Goal: Check status: Check status

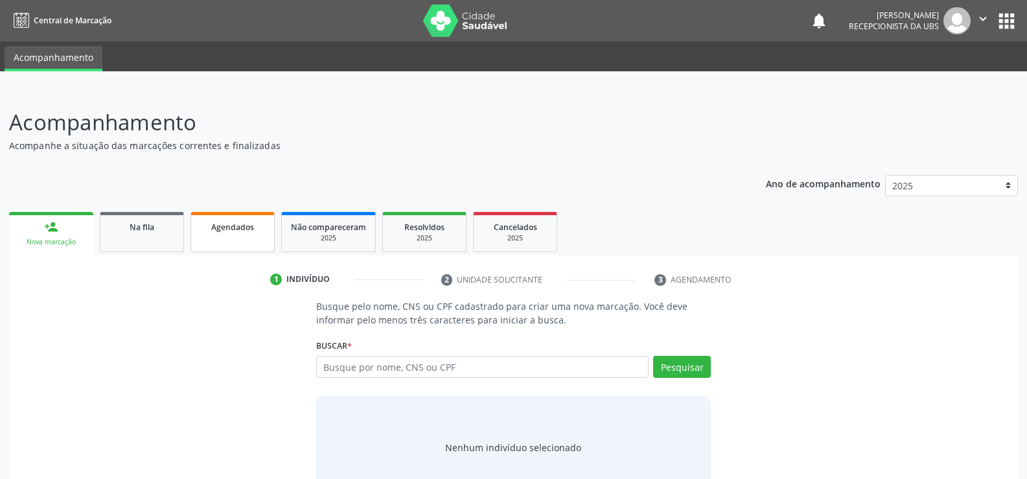
click at [251, 233] on div "Agendados" at bounding box center [232, 227] width 65 height 14
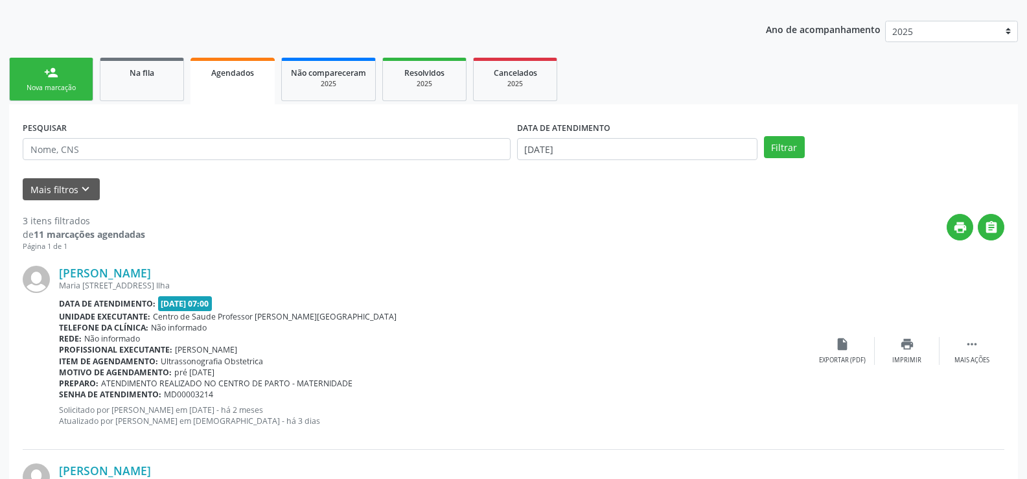
scroll to position [89, 0]
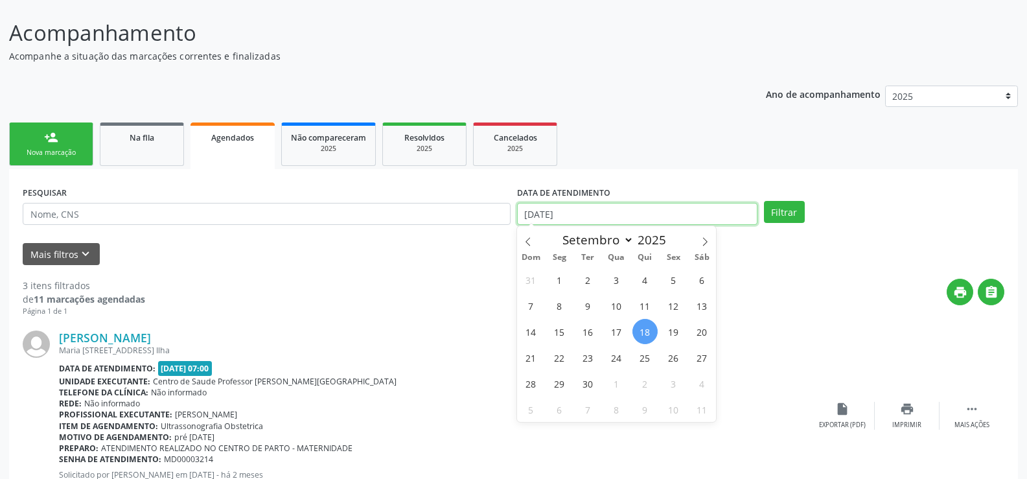
click at [643, 214] on input "[DATE]" at bounding box center [637, 214] width 240 height 22
click at [593, 384] on span "30" at bounding box center [587, 383] width 25 height 25
type input "[DATE]"
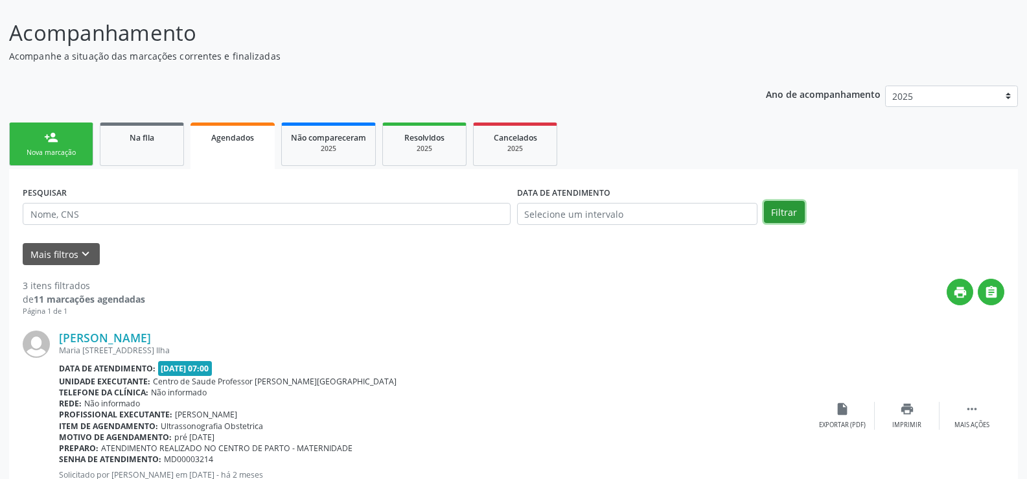
click at [787, 207] on button "Filtrar" at bounding box center [784, 212] width 41 height 22
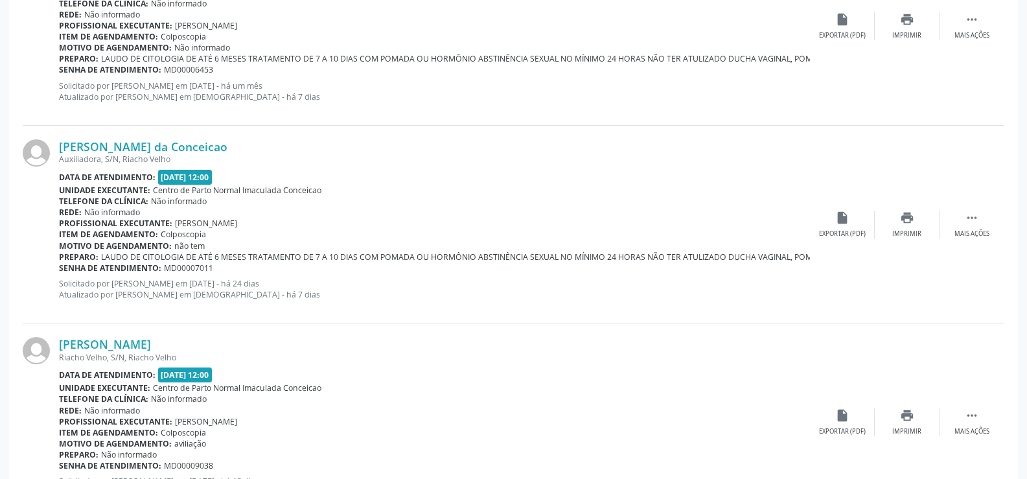
scroll to position [2115, 0]
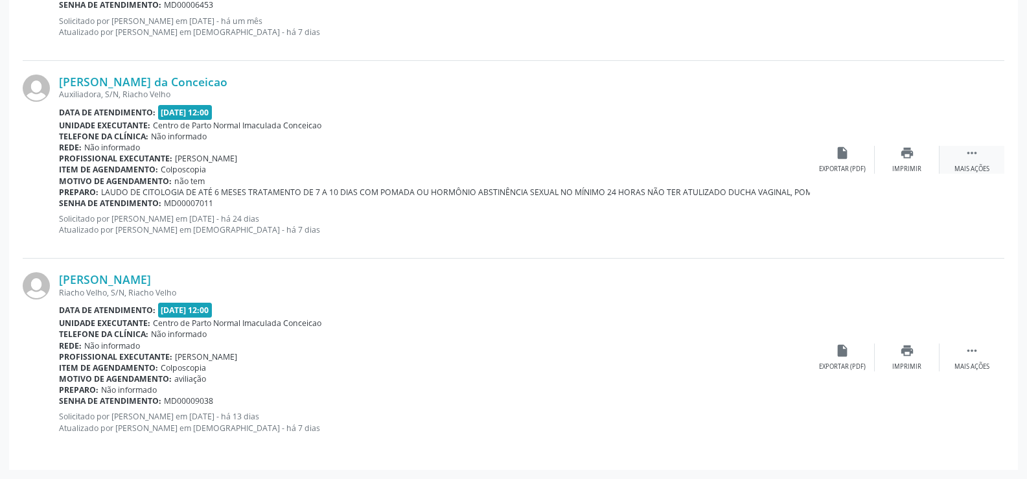
click at [972, 151] on icon "" at bounding box center [972, 153] width 14 height 14
click at [982, 159] on div " Menos ações" at bounding box center [972, 160] width 65 height 28
click at [982, 158] on div " Mais ações" at bounding box center [972, 160] width 65 height 28
click at [906, 156] on icon "edit" at bounding box center [907, 153] width 14 height 14
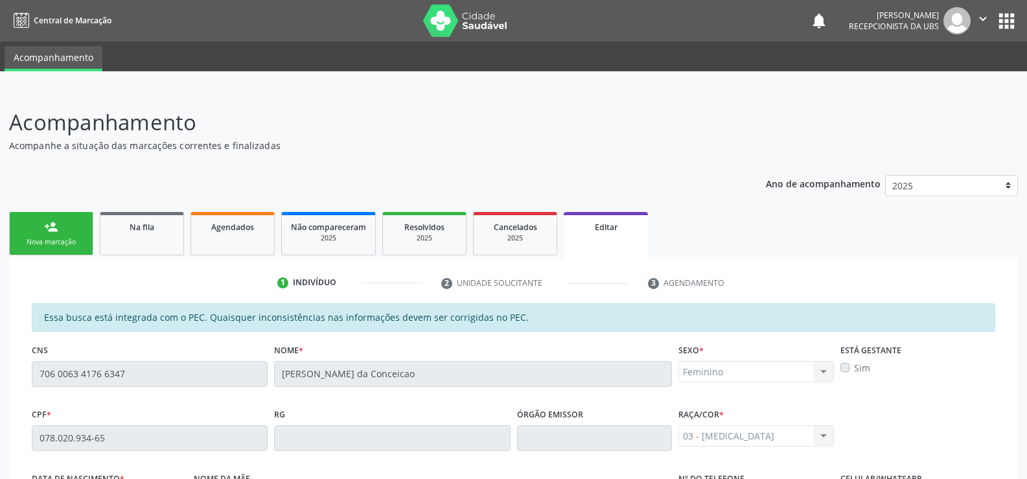
scroll to position [297, 0]
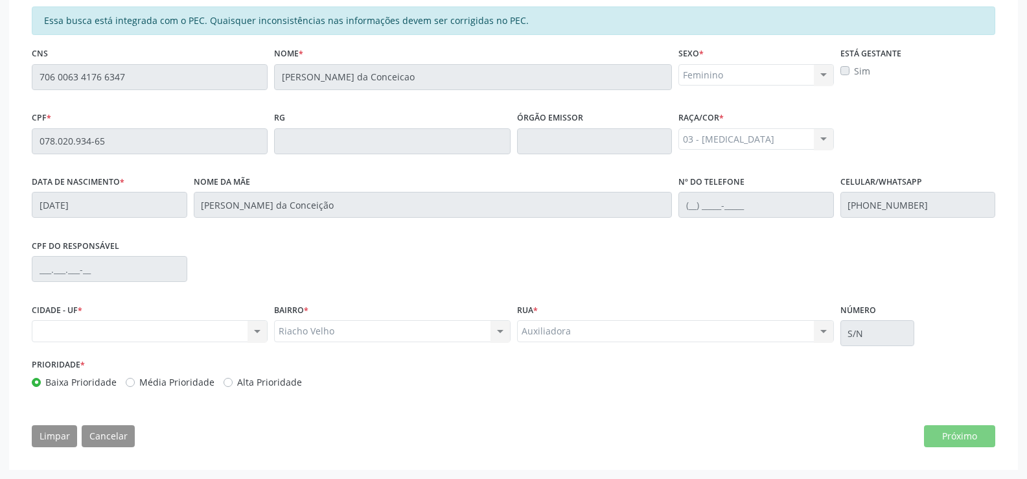
click at [660, 240] on div "CPF do responsável" at bounding box center [514, 268] width 970 height 64
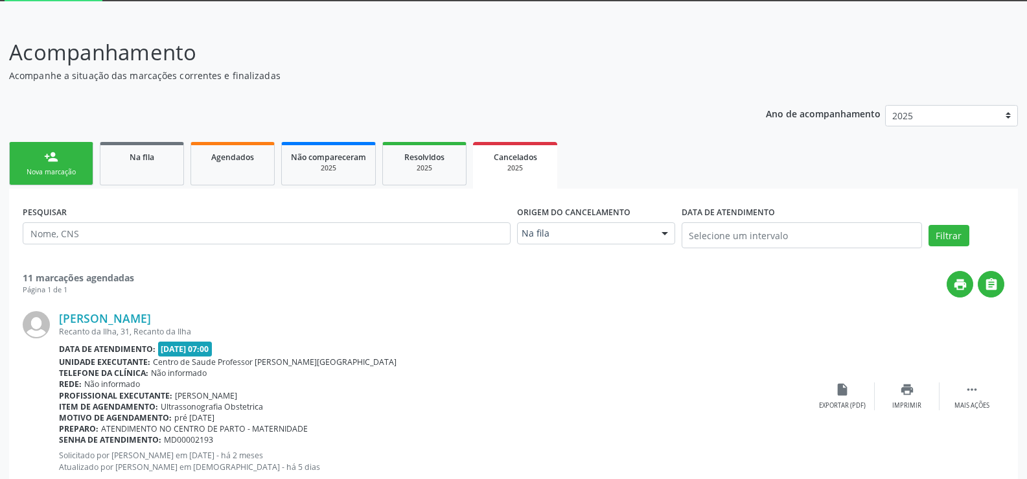
scroll to position [194, 0]
